Goal: Information Seeking & Learning: Learn about a topic

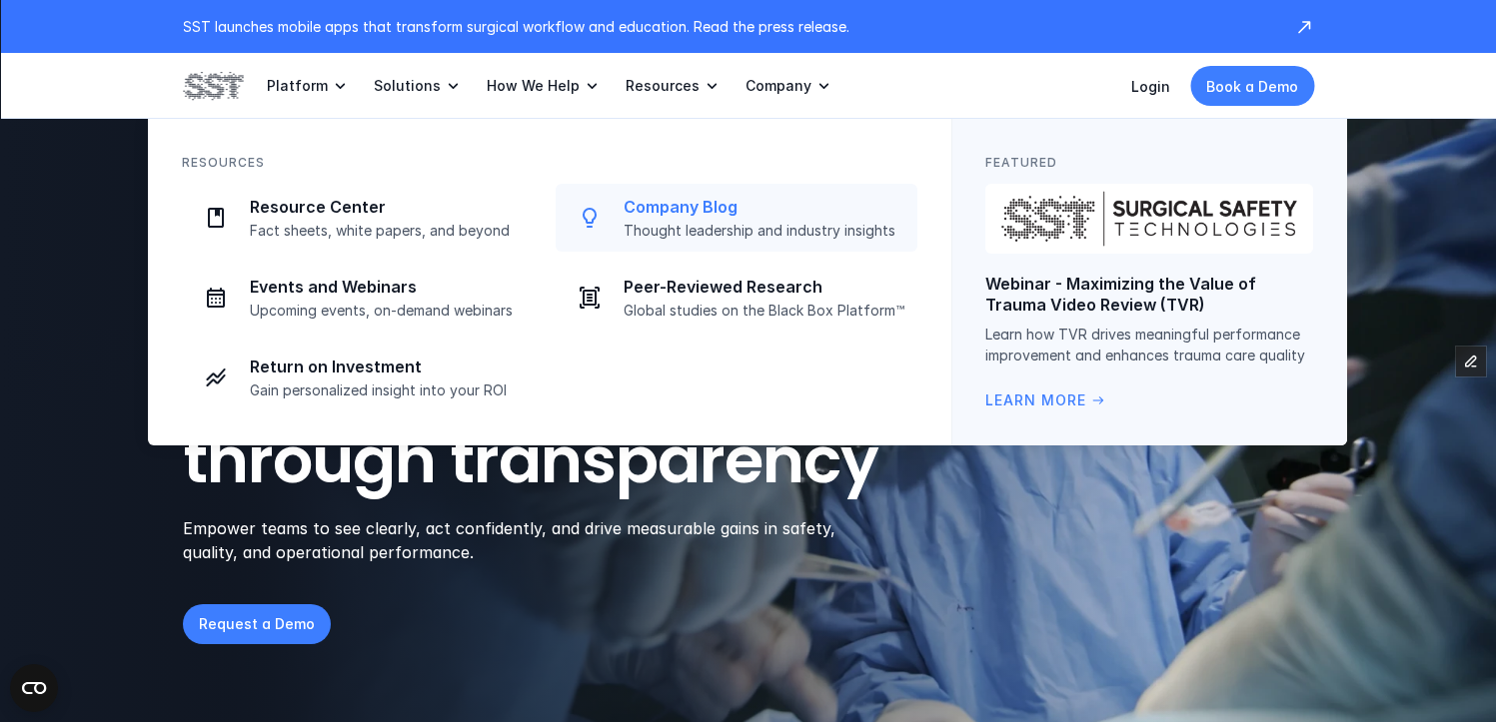
click at [666, 199] on p "Company Blog" at bounding box center [764, 207] width 282 height 21
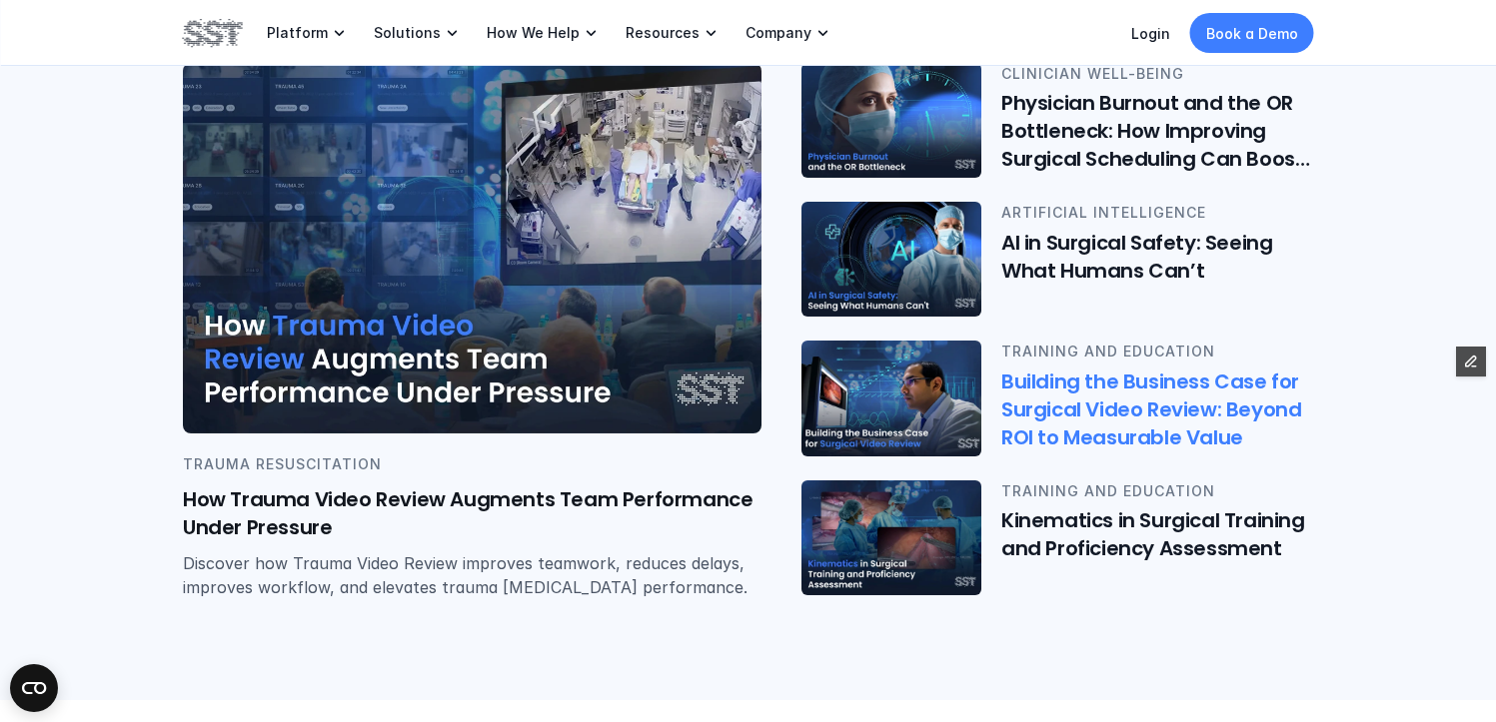
scroll to position [518, 0]
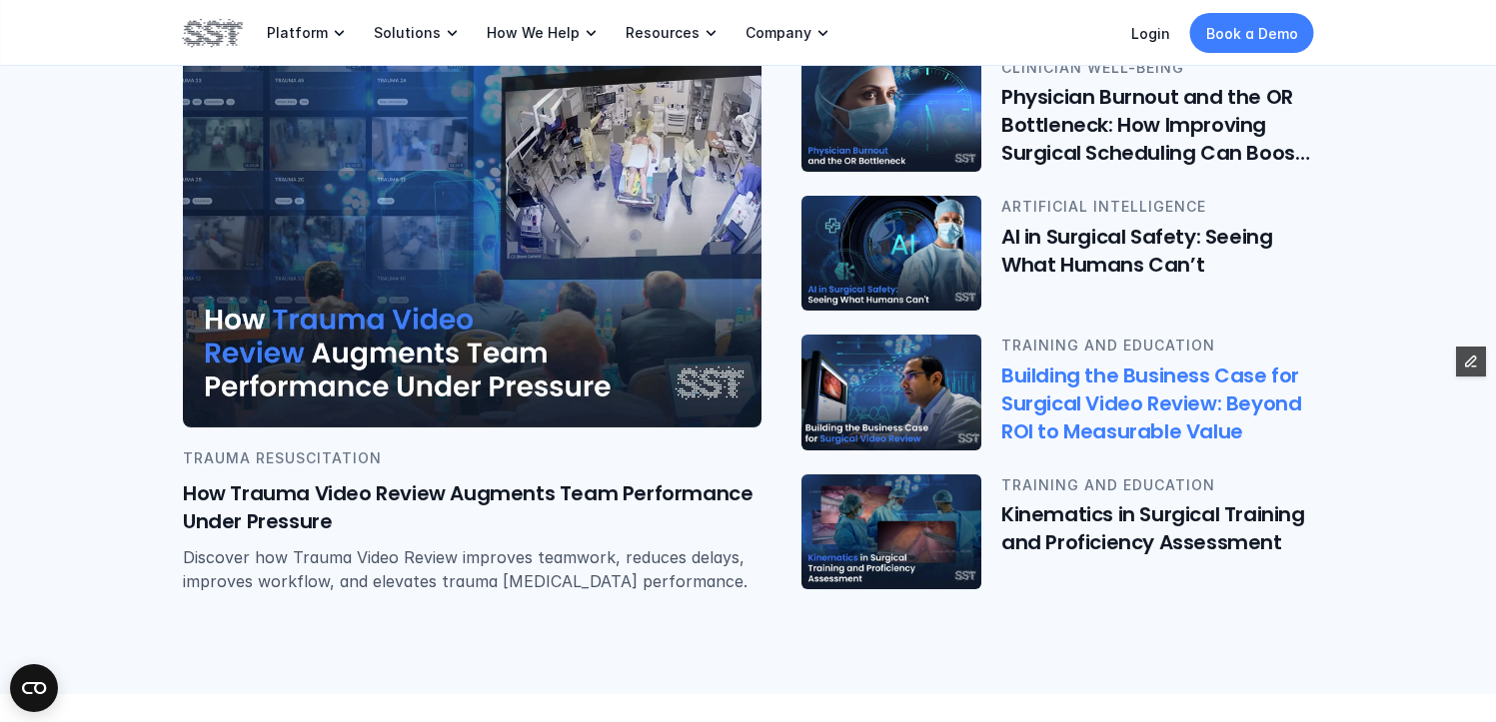
click at [1076, 385] on h6 "Building the Business Case for Surgical Video Review: Beyond ROI to Measurable …" at bounding box center [1157, 404] width 313 height 84
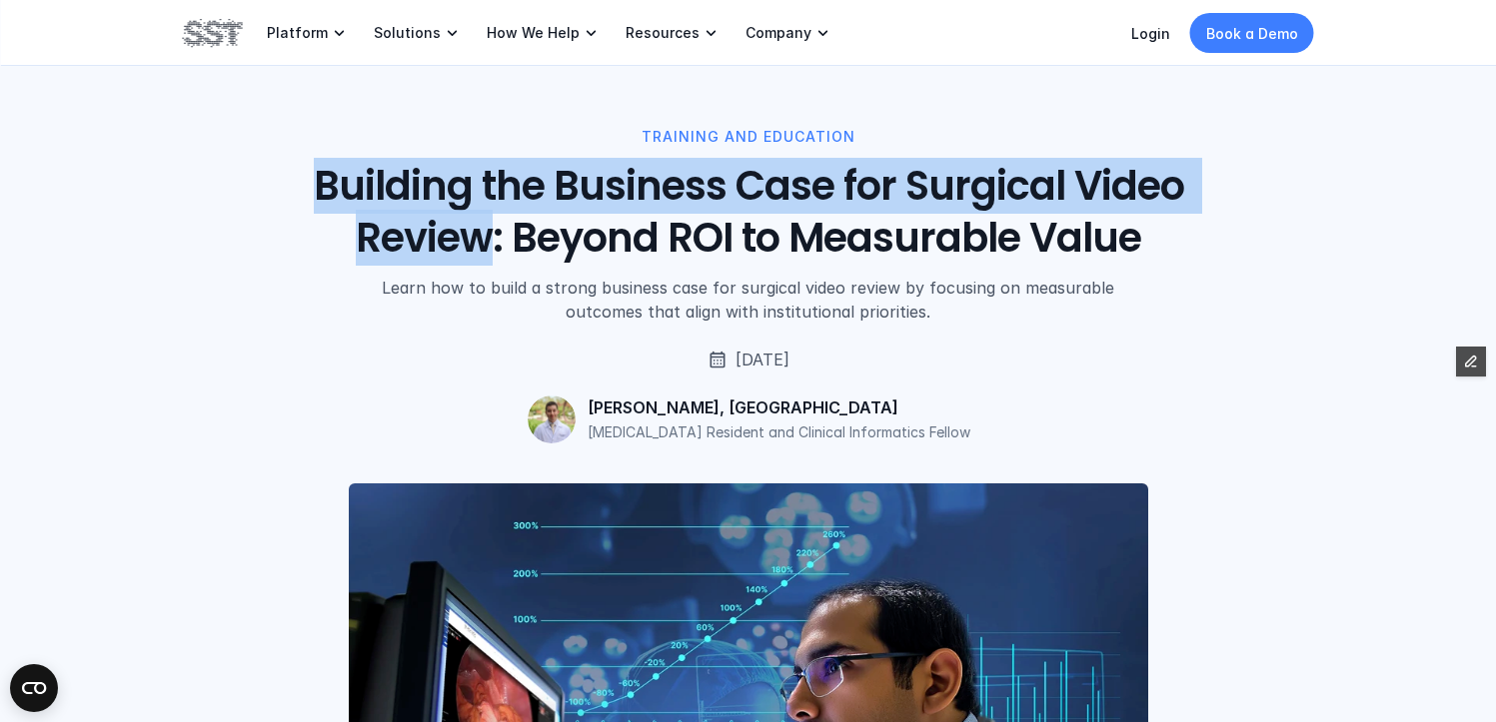
drag, startPoint x: 321, startPoint y: 177, endPoint x: 493, endPoint y: 239, distance: 182.7
click at [493, 239] on h1 "Building the Business Case for Surgical Video Review: Beyond ROI to Measurable …" at bounding box center [748, 212] width 905 height 104
copy h1 "Building the Business Case for Surgical Video Review"
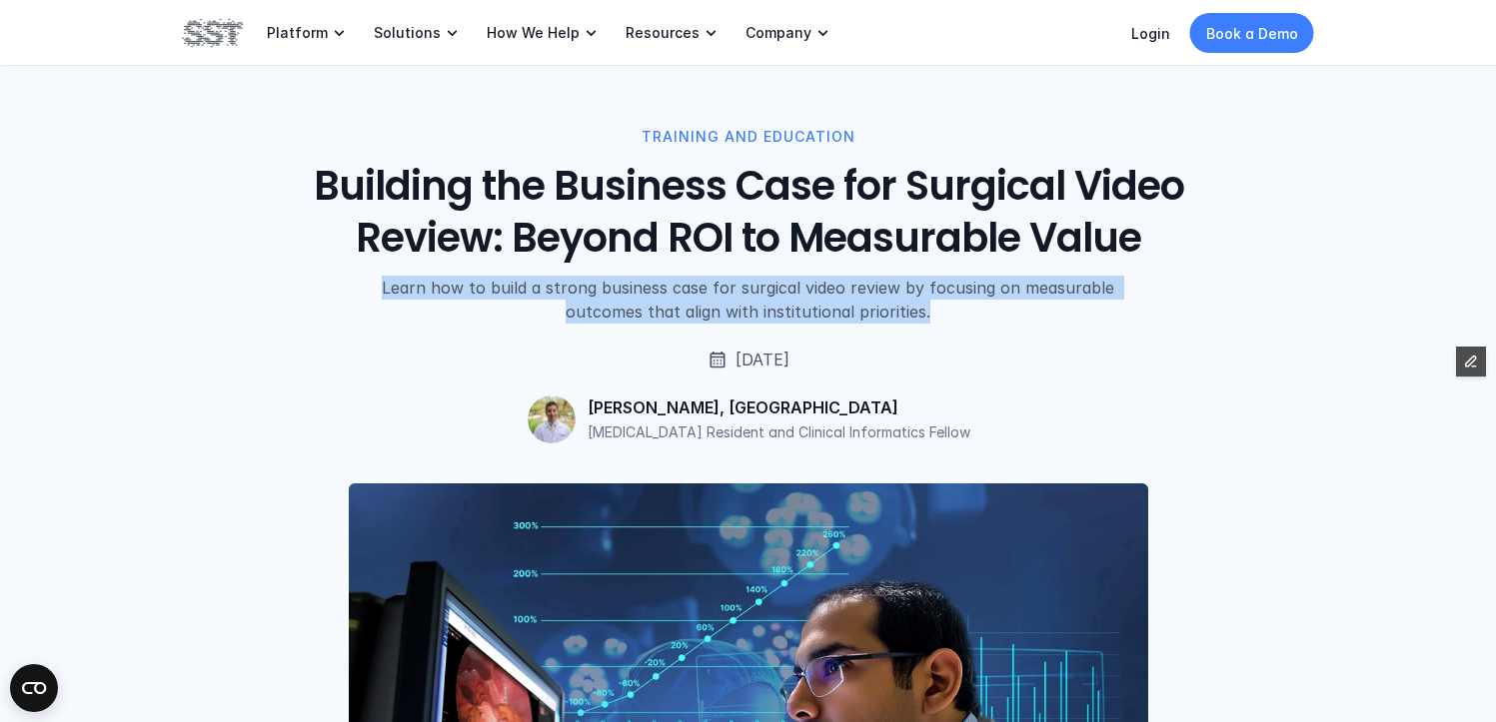
drag, startPoint x: 387, startPoint y: 287, endPoint x: 957, endPoint y: 323, distance: 571.6
click at [957, 323] on p "Learn how to build a strong business case for surgical video review by focusing…" at bounding box center [747, 300] width 791 height 48
copy p "Learn how to build a strong business case for surgical video review by focusing…"
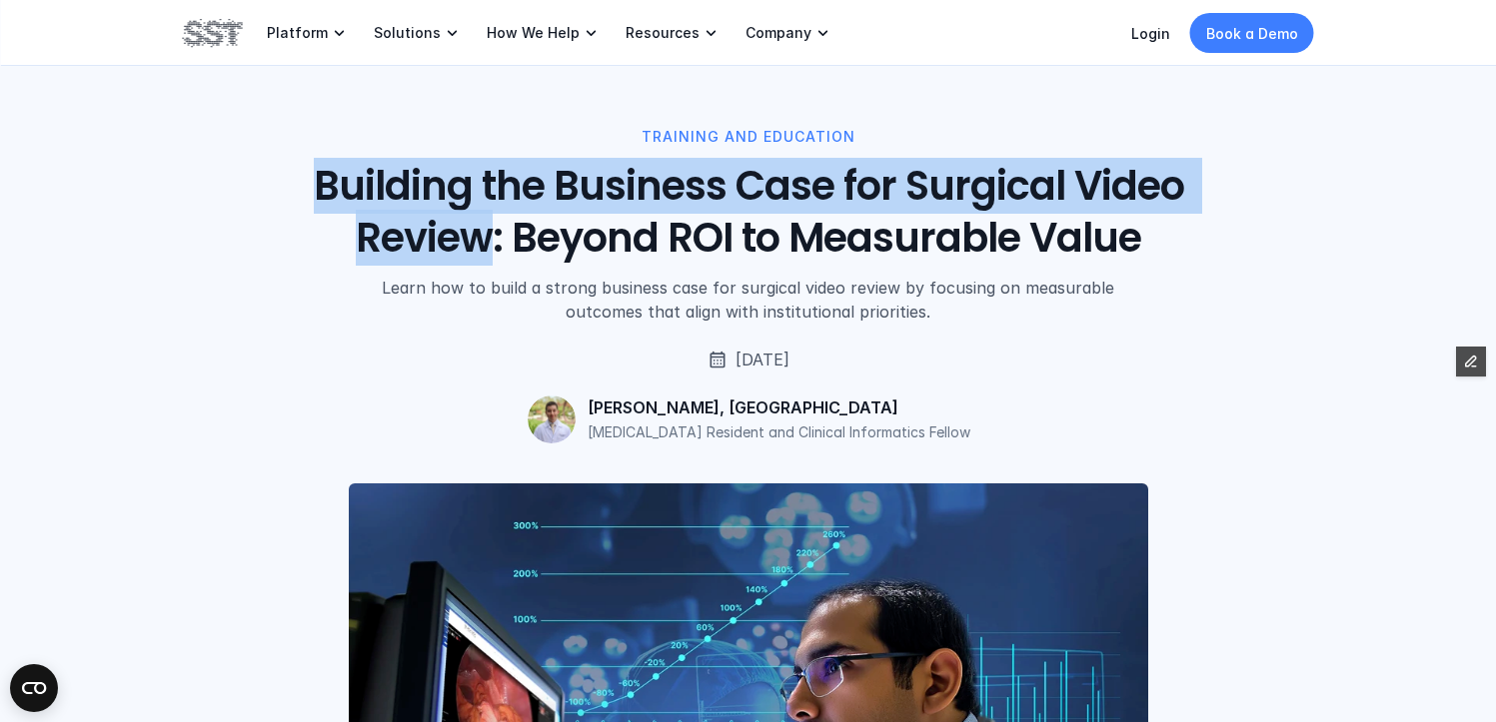
drag, startPoint x: 308, startPoint y: 178, endPoint x: 494, endPoint y: 261, distance: 203.5
click at [494, 261] on h1 "Building the Business Case for Surgical Video Review: Beyond ROI to Measurable …" at bounding box center [748, 212] width 905 height 104
copy h1 "Building the Business Case for Surgical Video Review"
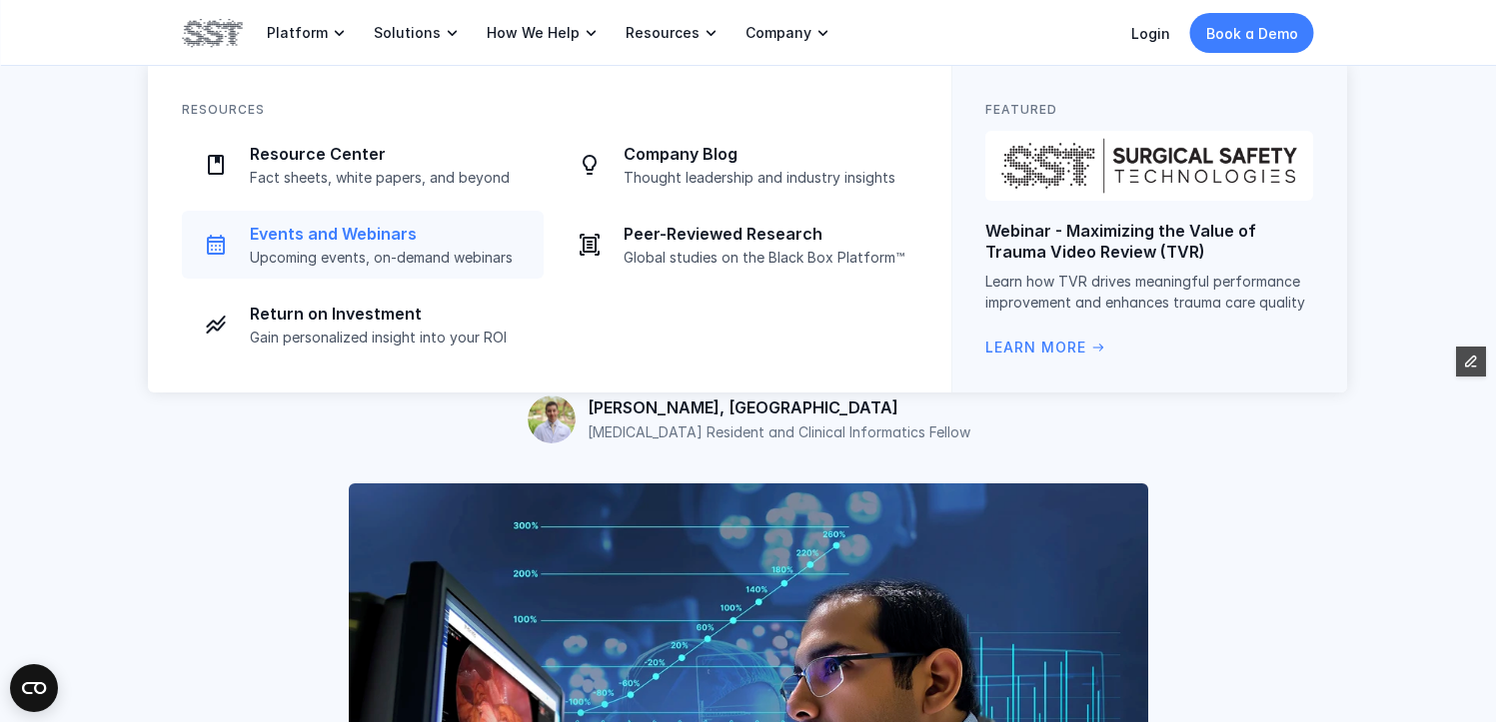
click at [400, 268] on link "Events and Webinars Upcoming events, on-demand webinars" at bounding box center [363, 245] width 362 height 68
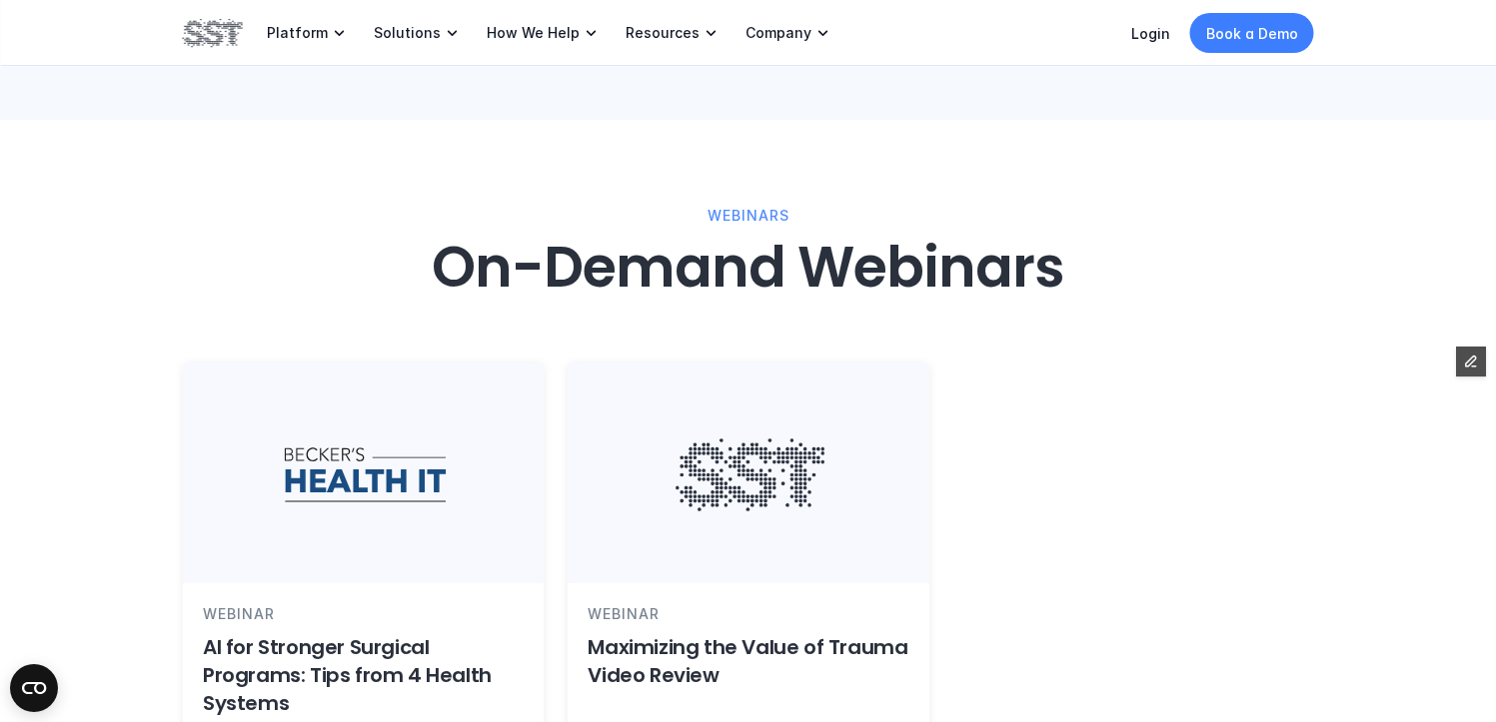
scroll to position [1941, 0]
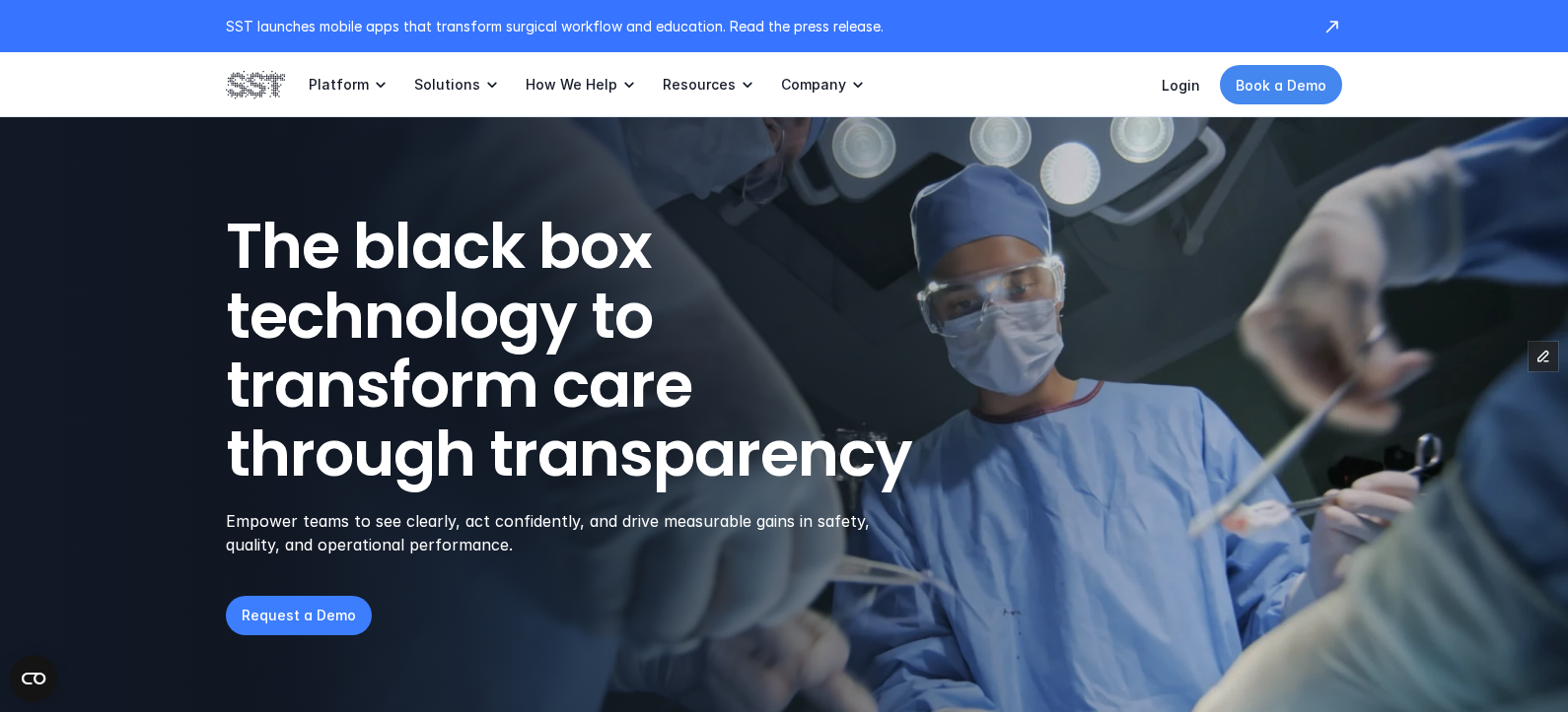
click at [1319, 95] on p "Book a Demo" at bounding box center [1281, 85] width 91 height 21
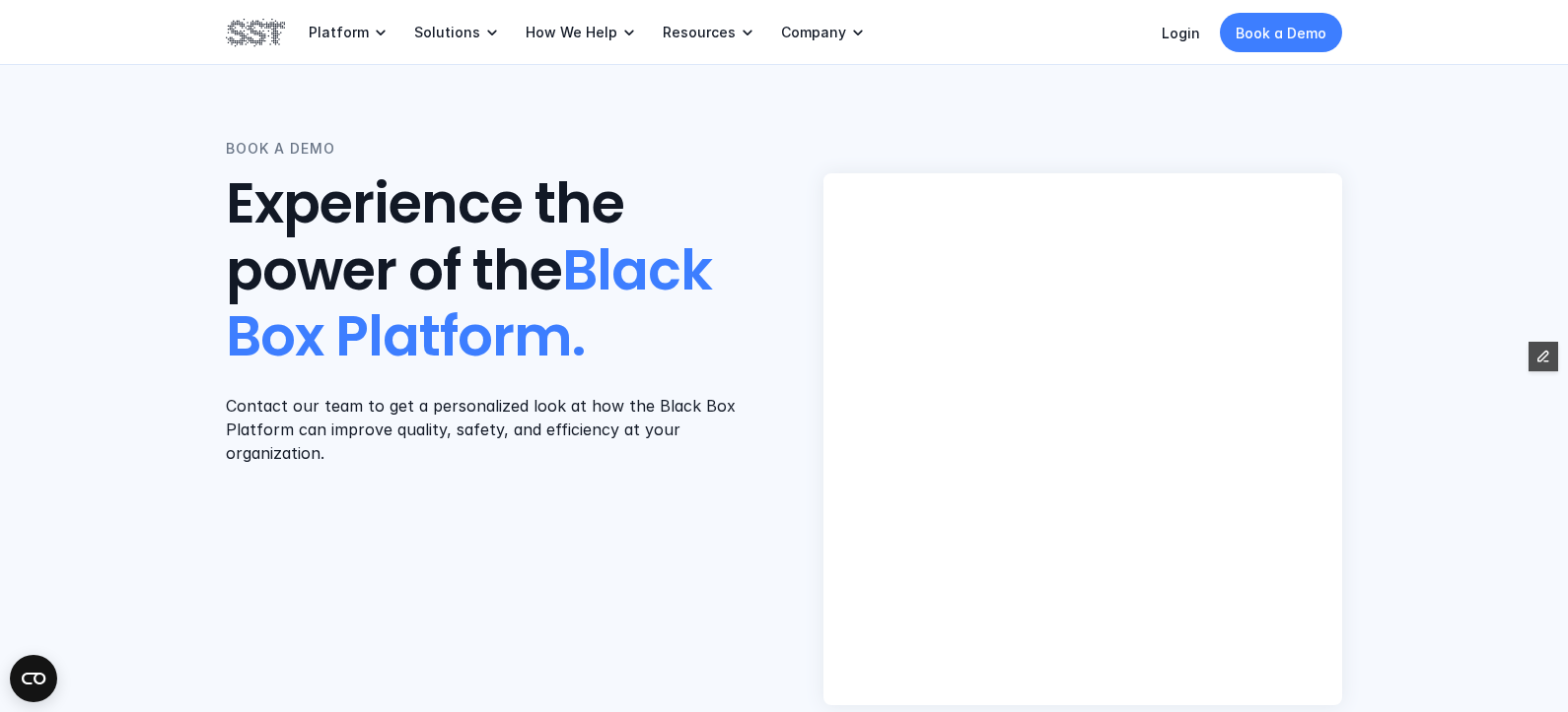
click at [1175, 47] on div "Login Book a Demo" at bounding box center [1251, 33] width 181 height 39
click at [1181, 41] on p "Login" at bounding box center [1180, 33] width 38 height 21
click at [1183, 36] on link "Login" at bounding box center [1180, 33] width 38 height 17
